Goal: Find contact information: Find contact information

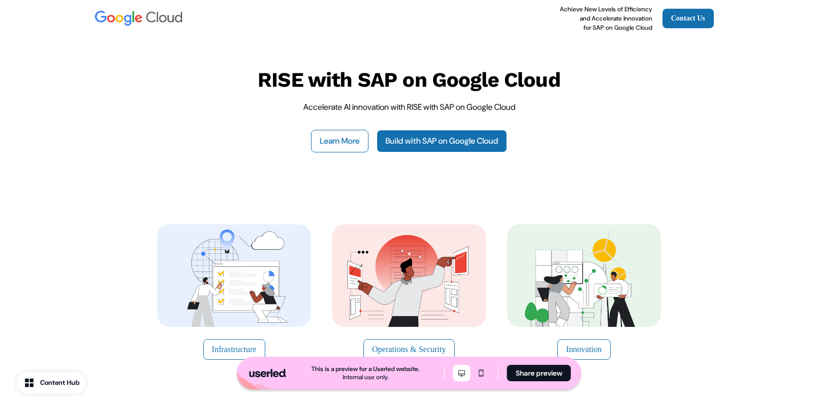
scroll to position [2881, 0]
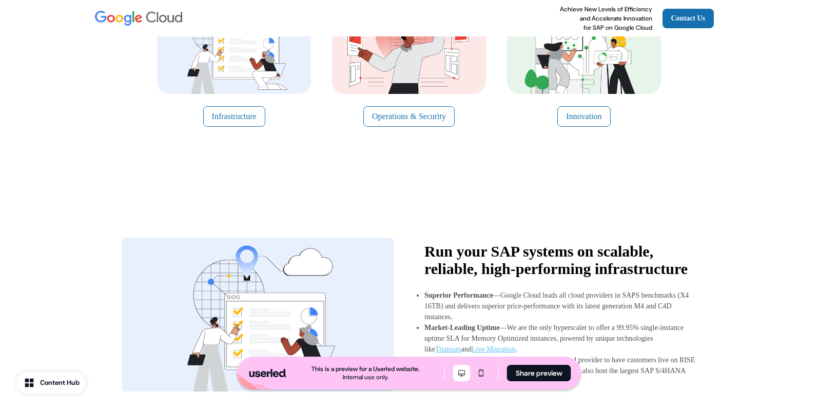
scroll to position [231, 0]
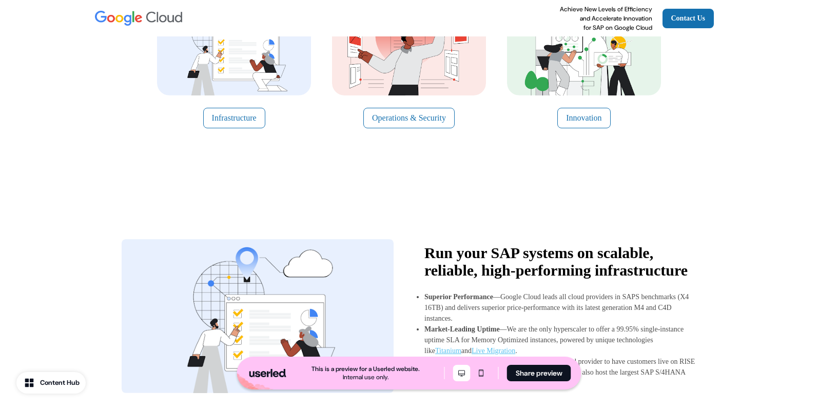
click at [589, 115] on button "Innovation" at bounding box center [583, 118] width 53 height 21
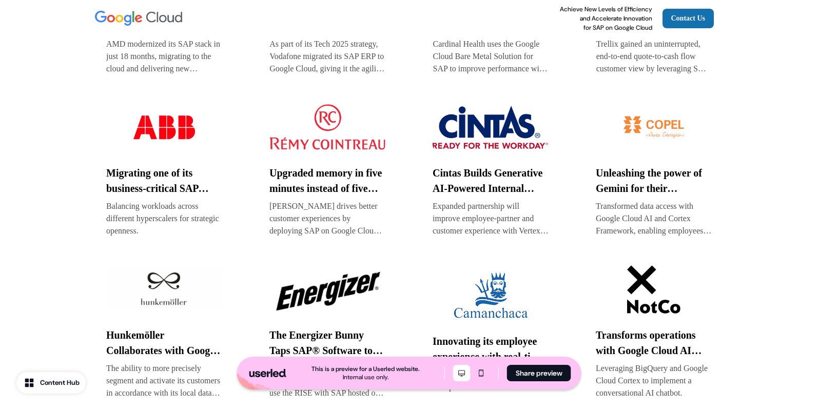
scroll to position [1806, 0]
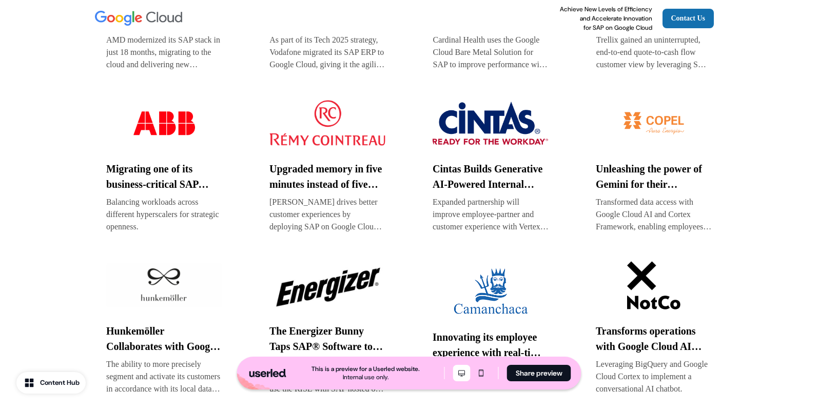
click at [660, 149] on img at bounding box center [653, 122] width 116 height 51
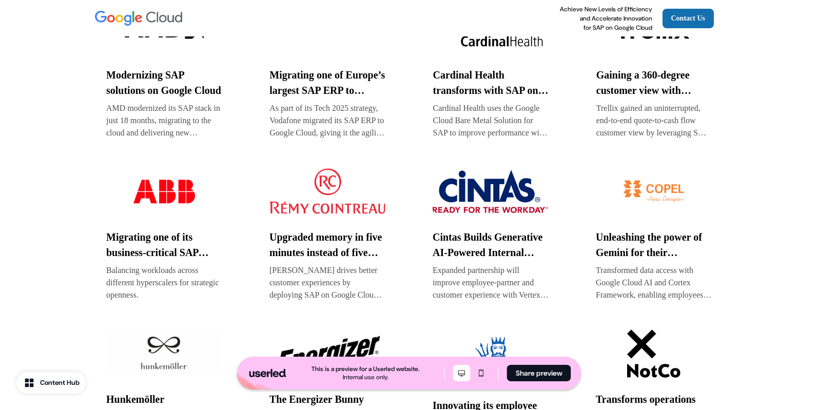
scroll to position [1737, 0]
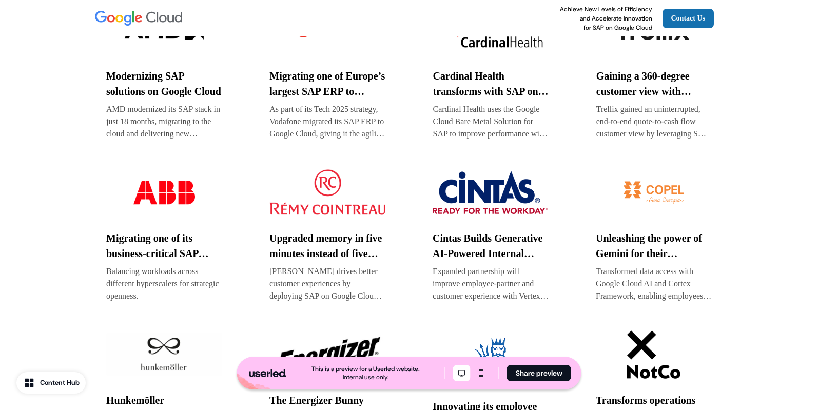
click at [641, 56] on img at bounding box center [653, 30] width 115 height 51
click at [467, 56] on img at bounding box center [490, 30] width 115 height 51
click at [328, 54] on img at bounding box center [326, 30] width 115 height 51
click at [181, 53] on img at bounding box center [163, 30] width 115 height 51
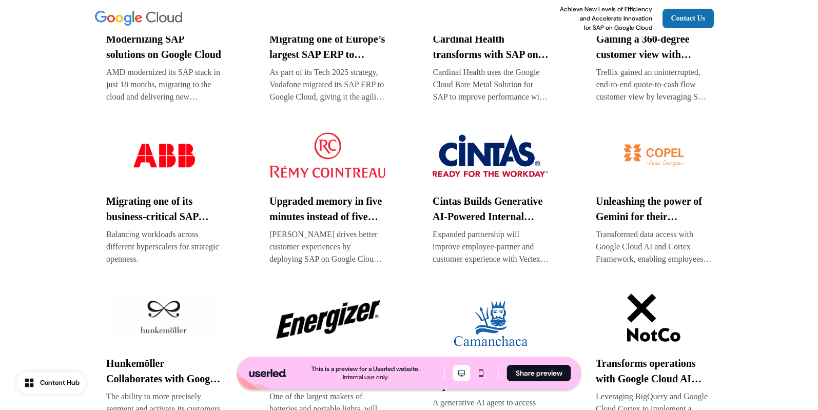
scroll to position [1807, 0]
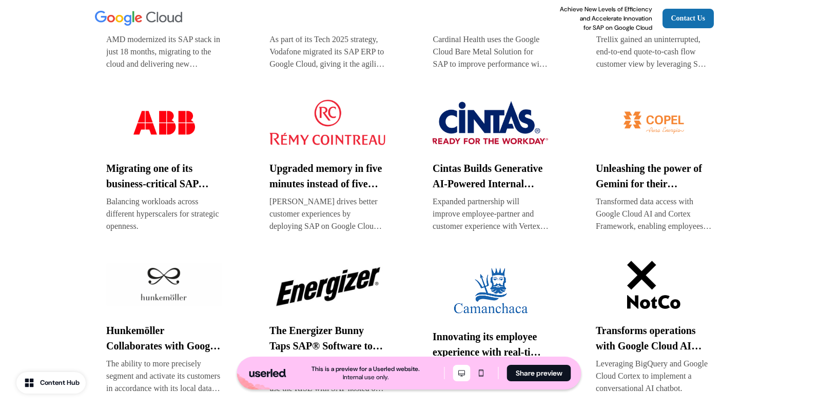
click at [316, 146] on img at bounding box center [327, 122] width 116 height 51
click at [449, 145] on img at bounding box center [490, 122] width 116 height 51
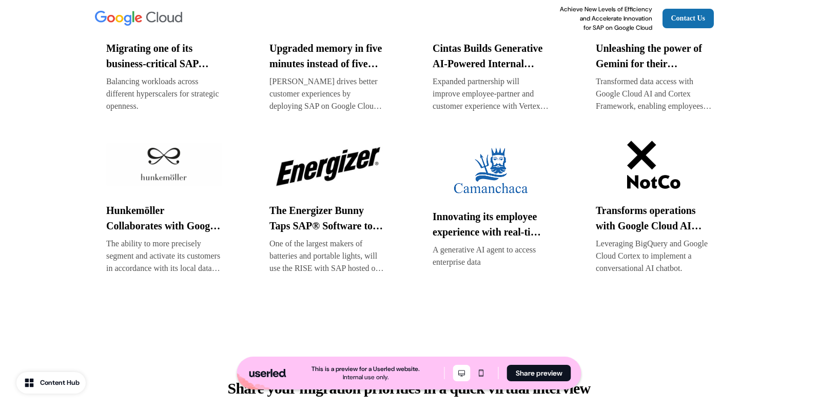
scroll to position [1926, 0]
click at [349, 191] on img at bounding box center [327, 165] width 116 height 51
click at [170, 190] on img at bounding box center [164, 165] width 116 height 51
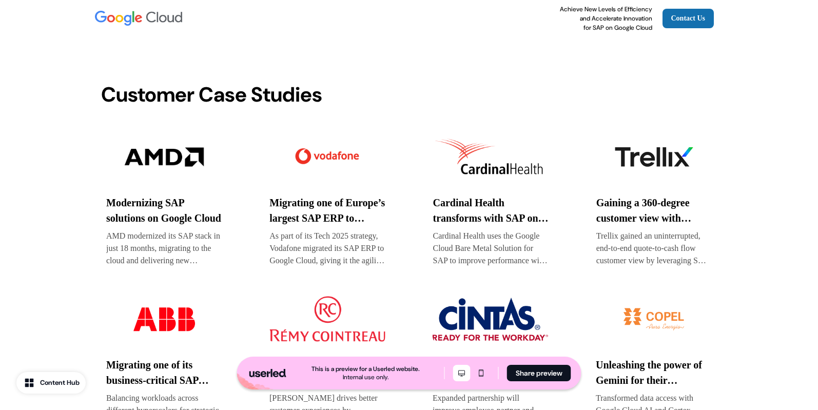
scroll to position [1607, 0]
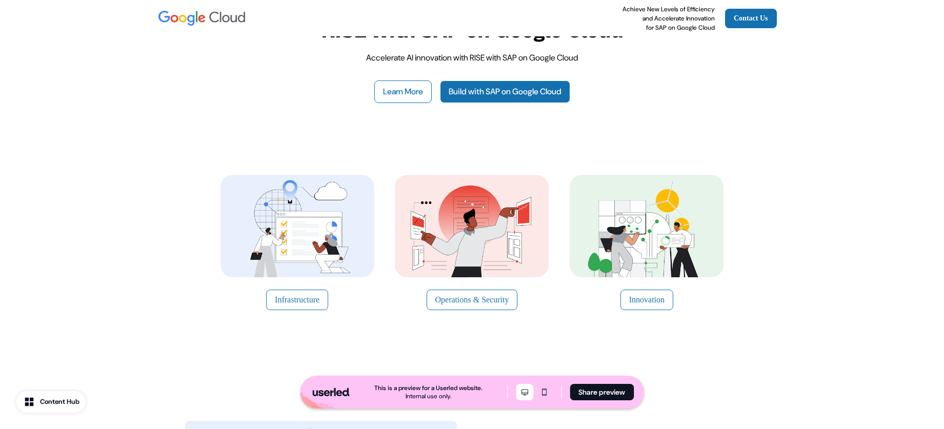
scroll to position [48, 0]
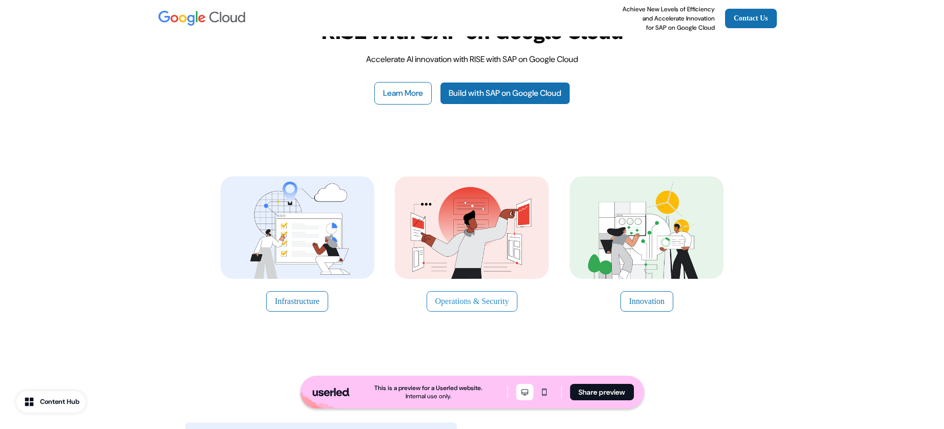
click at [490, 299] on button "Operations & Security" at bounding box center [472, 301] width 91 height 21
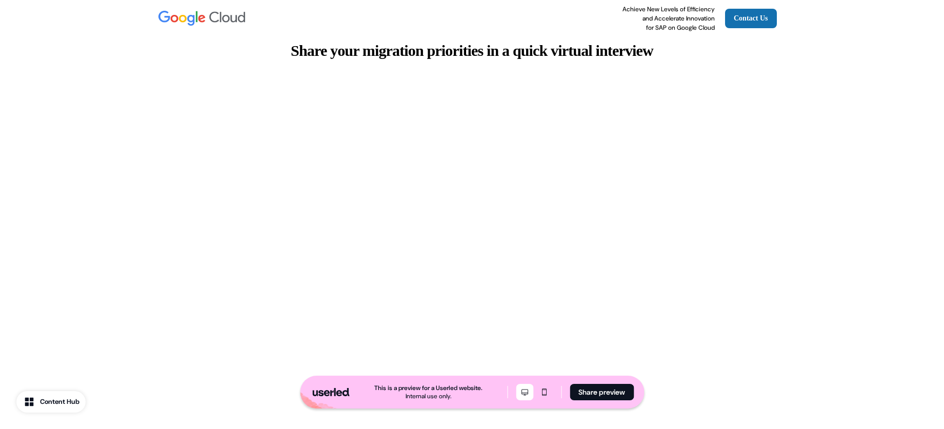
scroll to position [2260, 0]
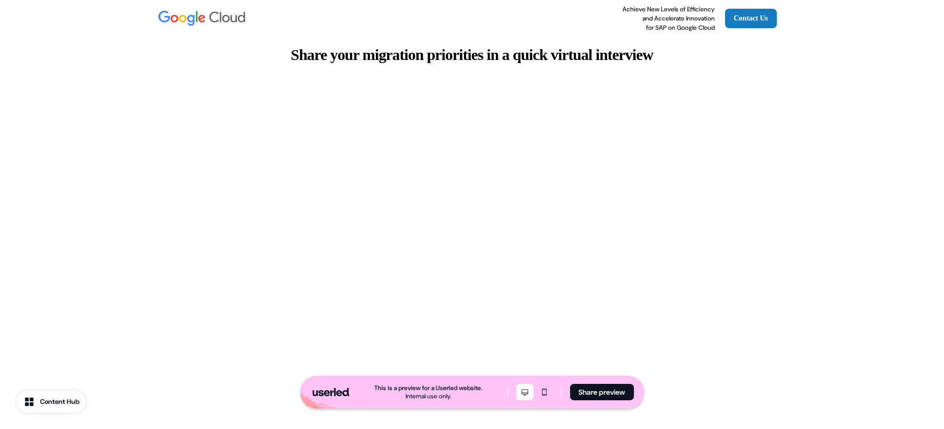
click at [759, 24] on link "Contact Us" at bounding box center [751, 18] width 52 height 19
click at [616, 57] on div "Share your migration priorities in a quick virtual interview" at bounding box center [472, 267] width 677 height 536
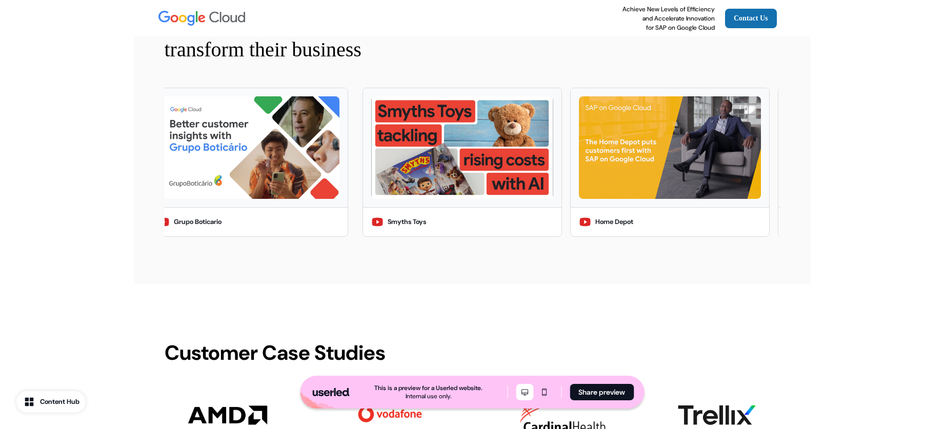
scroll to position [1350, 0]
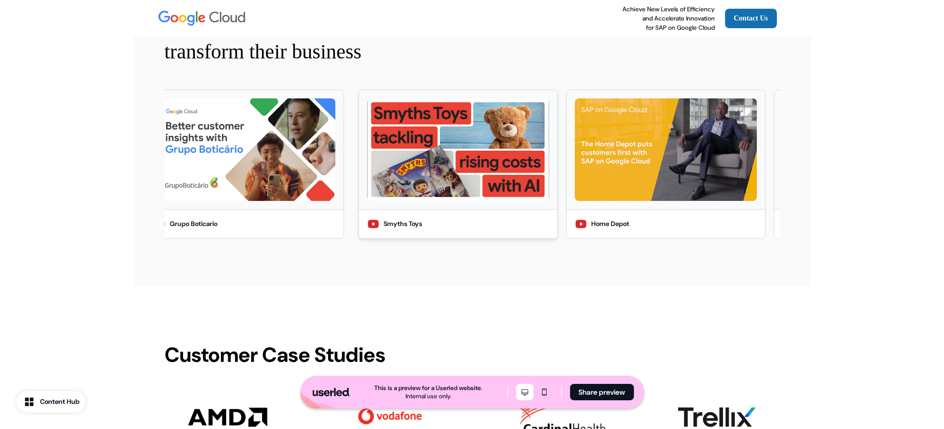
click at [407, 186] on img at bounding box center [458, 149] width 182 height 103
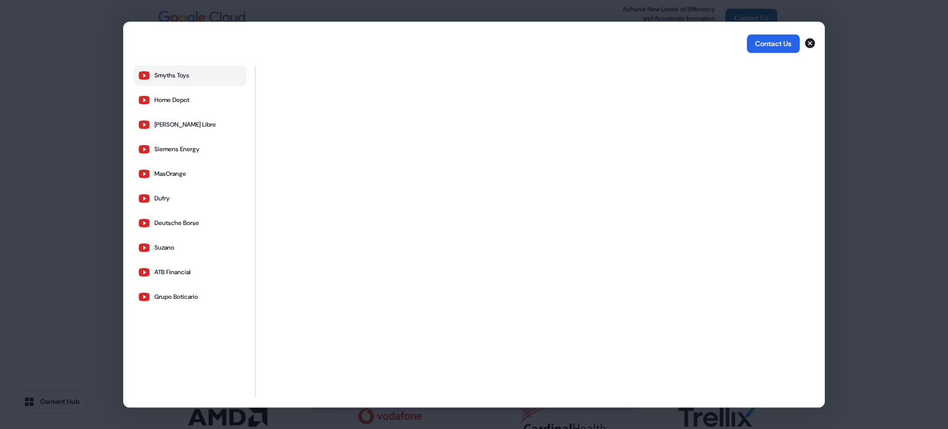
click at [757, 48] on button "Contact Us" at bounding box center [773, 43] width 53 height 18
click at [807, 44] on icon "button" at bounding box center [810, 43] width 10 height 10
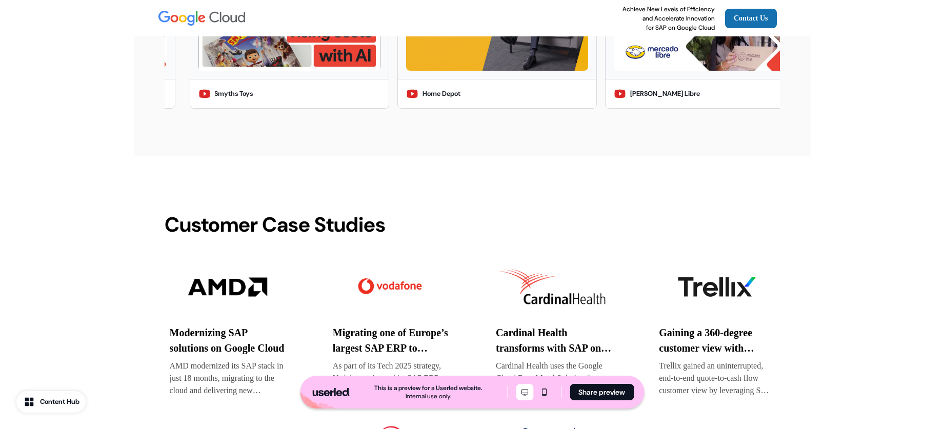
scroll to position [1484, 0]
